Goal: Find contact information: Find contact information

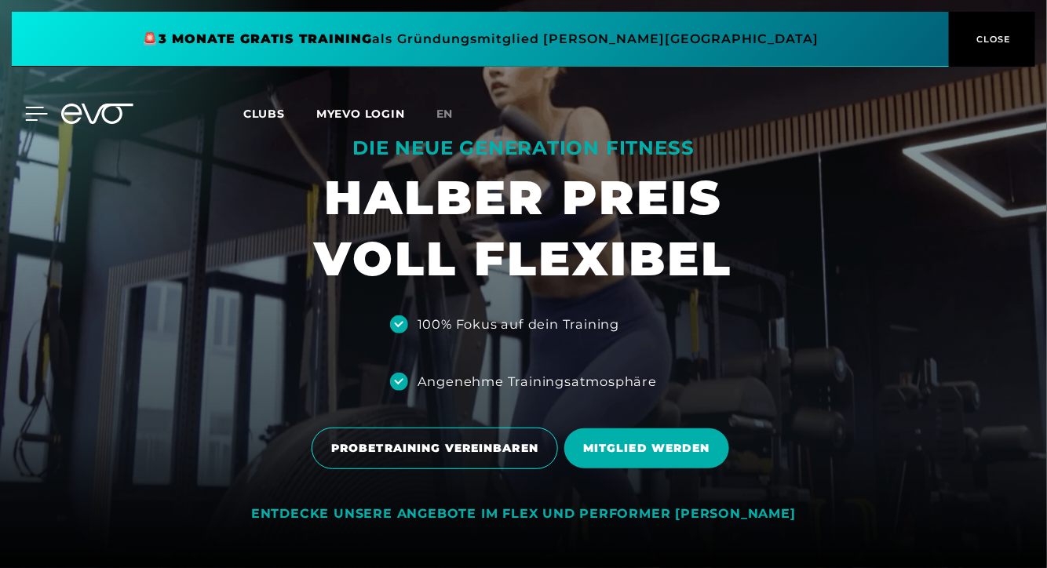
click at [33, 108] on icon at bounding box center [37, 114] width 22 height 13
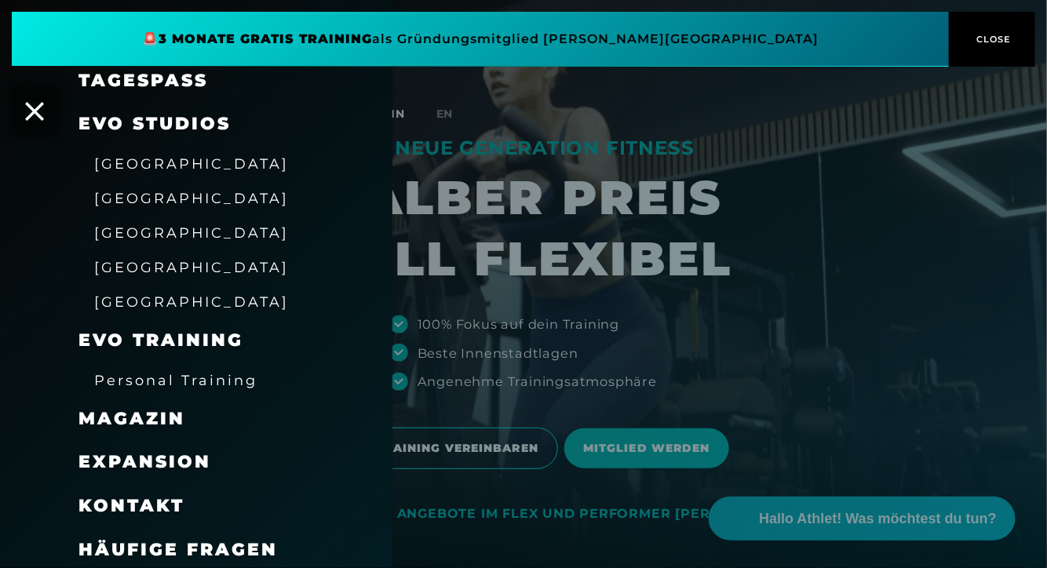
scroll to position [199, 0]
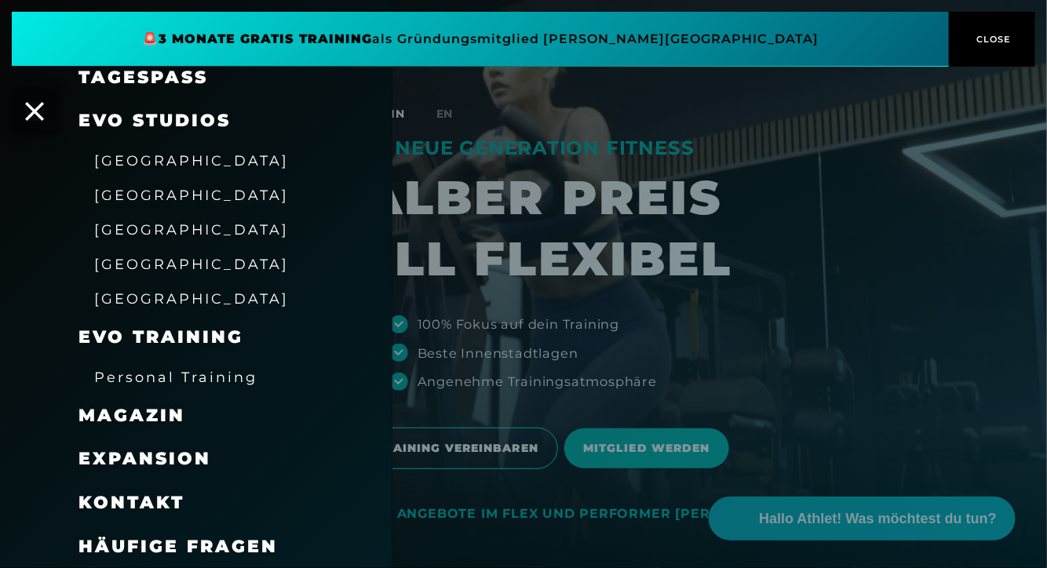
click at [159, 378] on span "Personal Training" at bounding box center [175, 377] width 163 height 16
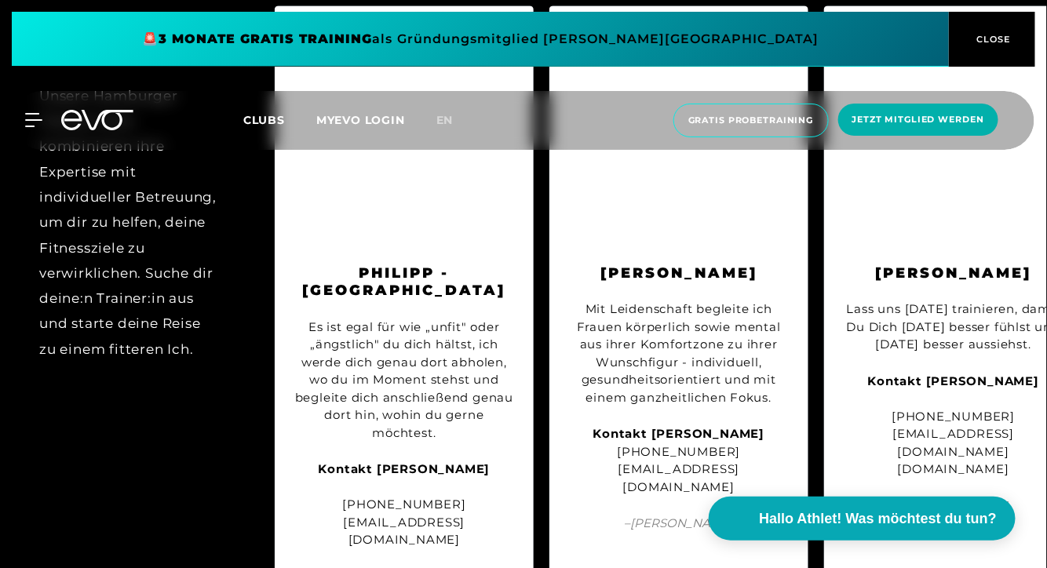
scroll to position [3014, 0]
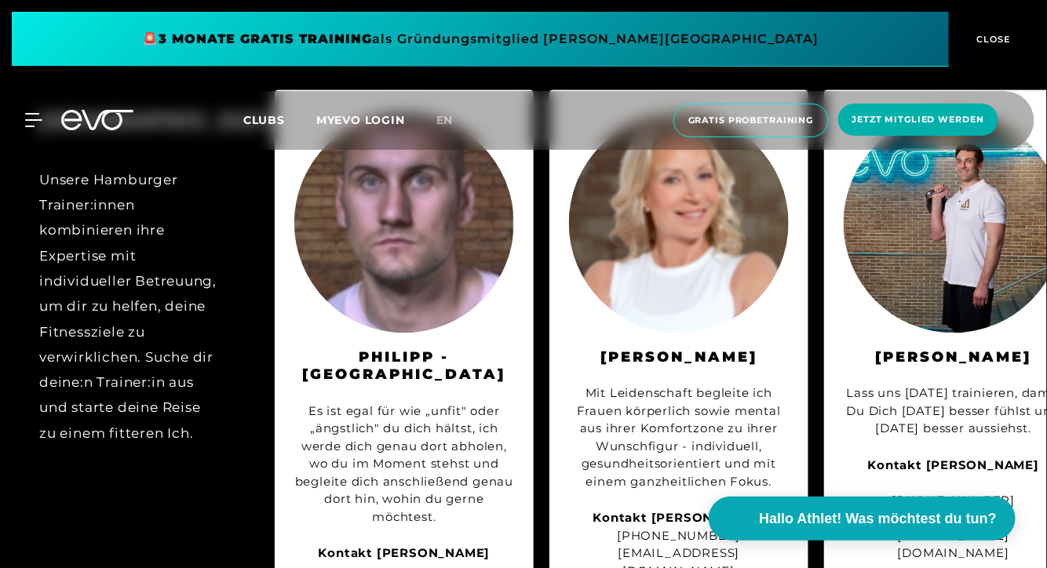
click at [413, 295] on img at bounding box center [404, 223] width 220 height 220
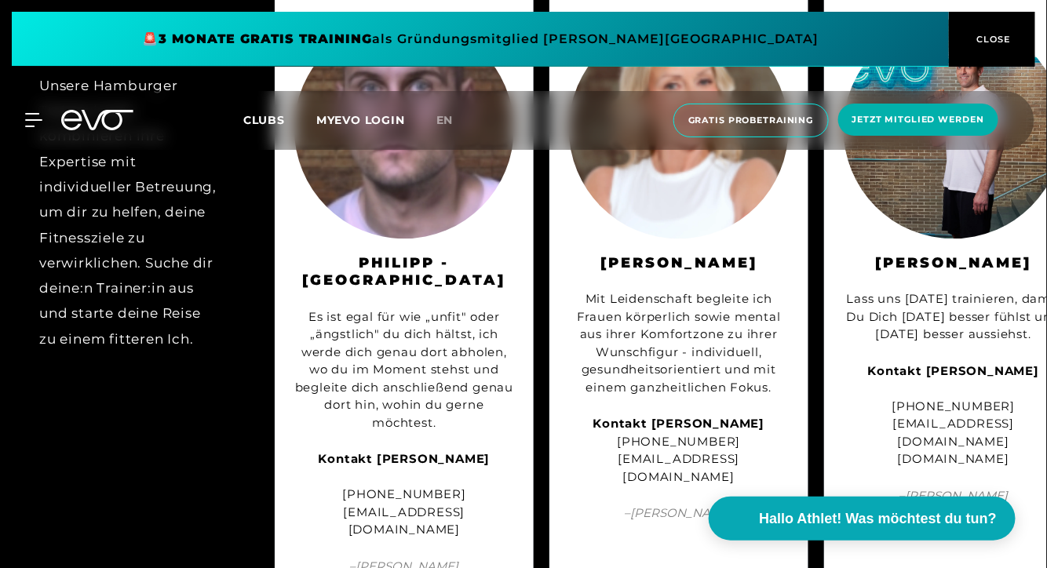
scroll to position [3117, 0]
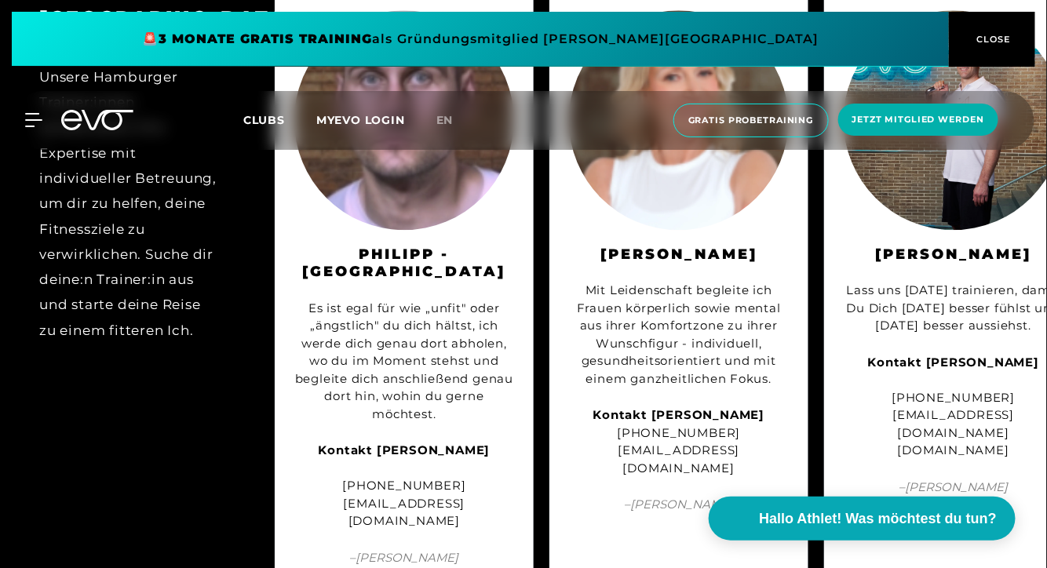
click at [413, 442] on div "Kontakt [PERSON_NAME] [PHONE_NUMBER] [EMAIL_ADDRESS][DOMAIN_NAME]" at bounding box center [404, 486] width 220 height 89
click at [405, 443] on strong "Kontakt [PERSON_NAME]" at bounding box center [405, 450] width 172 height 15
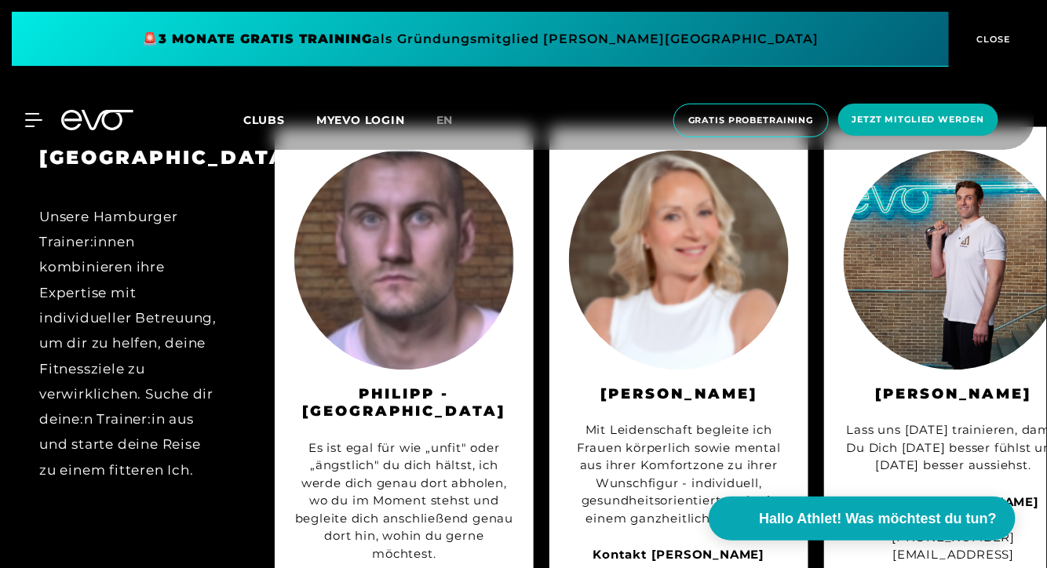
scroll to position [2962, 0]
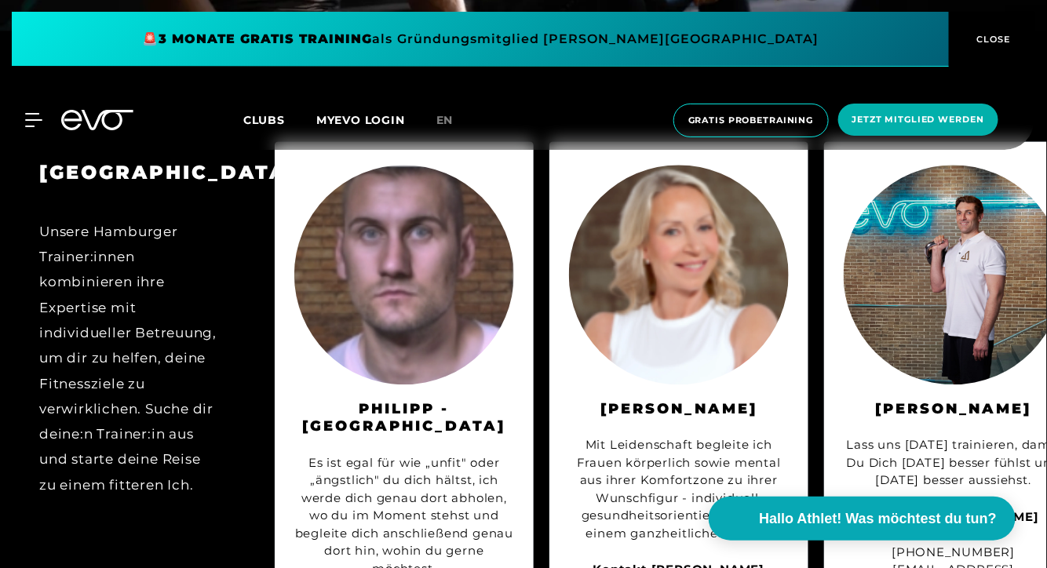
click at [412, 308] on img at bounding box center [404, 275] width 220 height 220
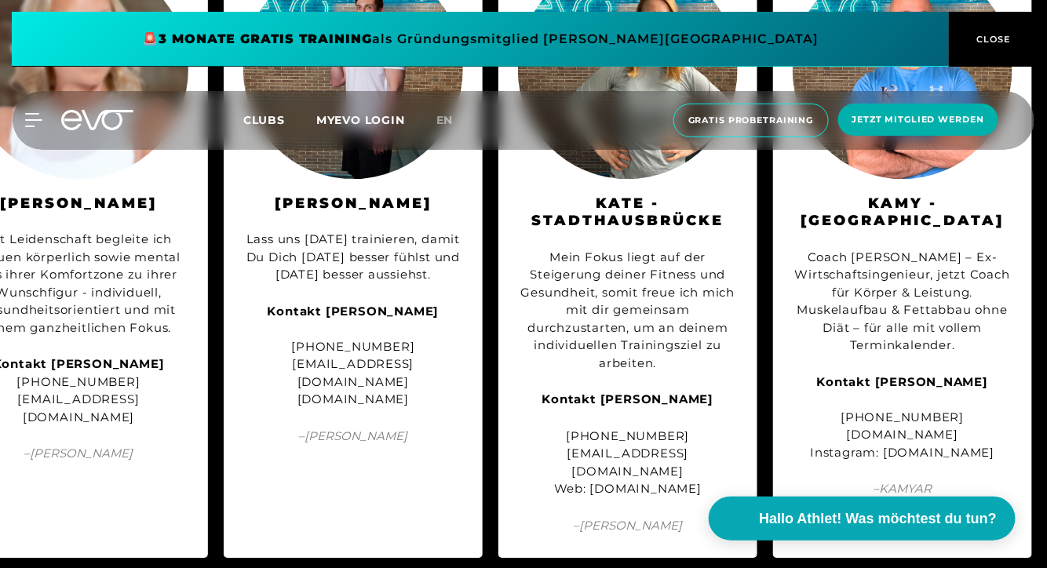
scroll to position [3171, 0]
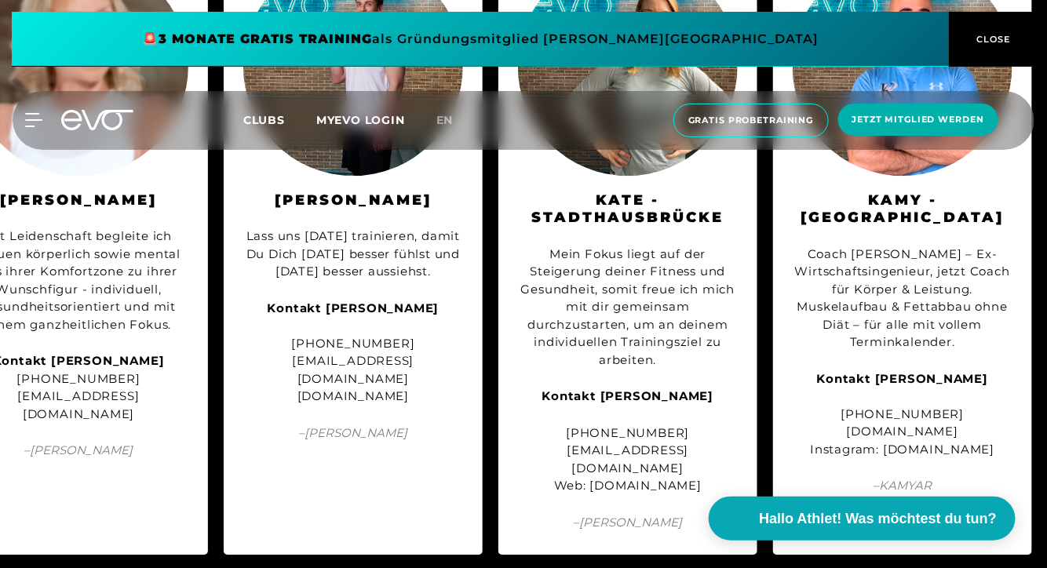
drag, startPoint x: 838, startPoint y: 401, endPoint x: 984, endPoint y: 400, distance: 146.1
click at [984, 400] on div "Kontakt [PERSON_NAME] [PHONE_NUMBER] [DOMAIN_NAME] Instagram: [DOMAIN_NAME]" at bounding box center [903, 415] width 220 height 89
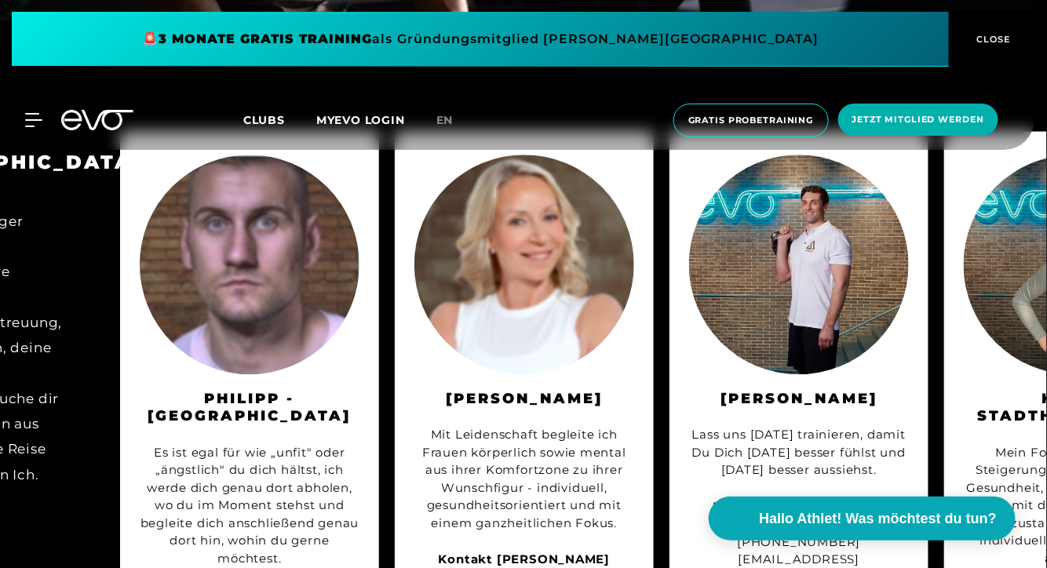
scroll to position [2977, 0]
